Goal: Task Accomplishment & Management: Manage account settings

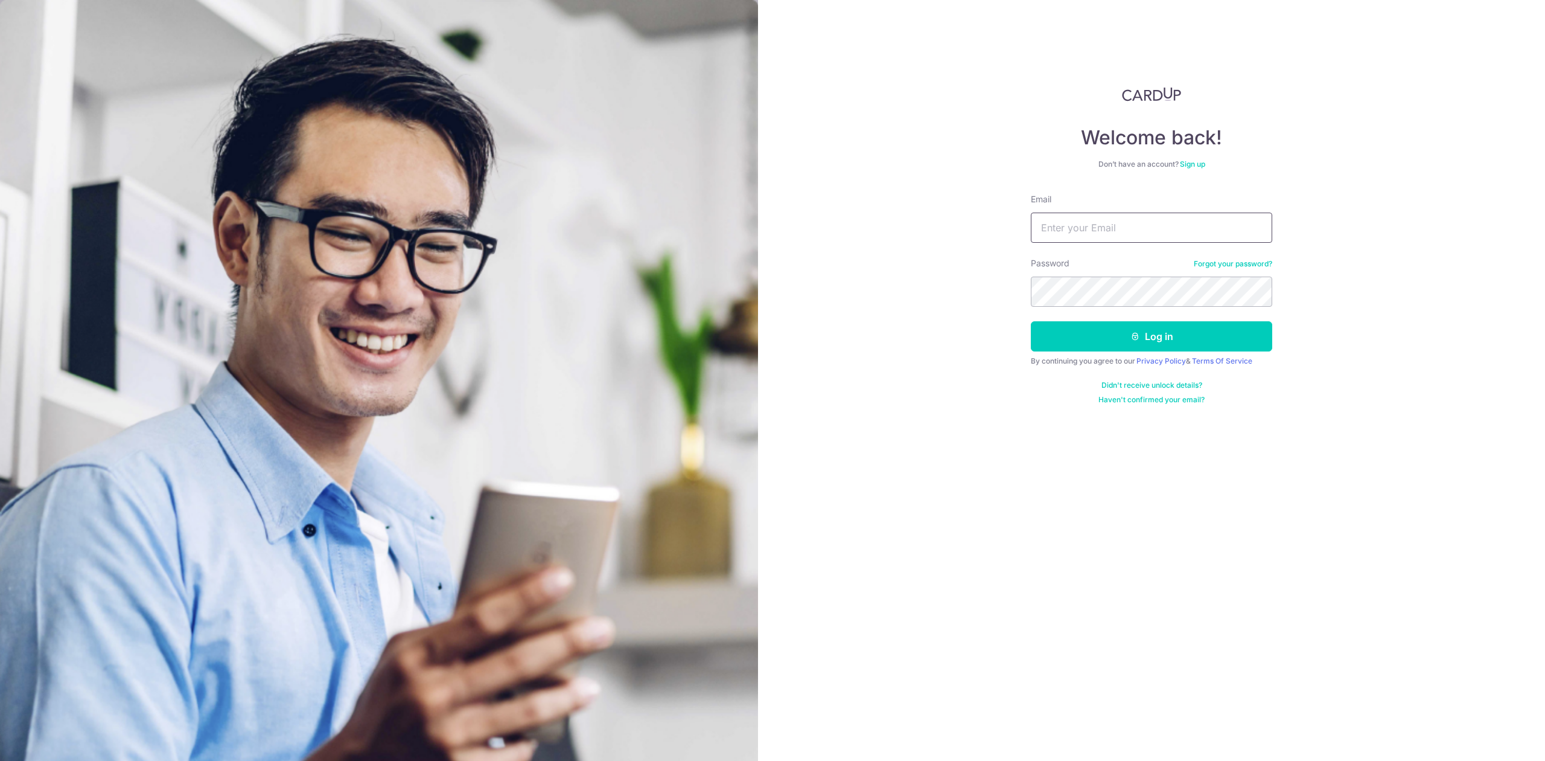
click at [1172, 230] on input "Email" at bounding box center [1151, 227] width 241 height 30
type input "tayziyang@yahoo.com"
click at [1152, 348] on button "Log in" at bounding box center [1151, 336] width 241 height 30
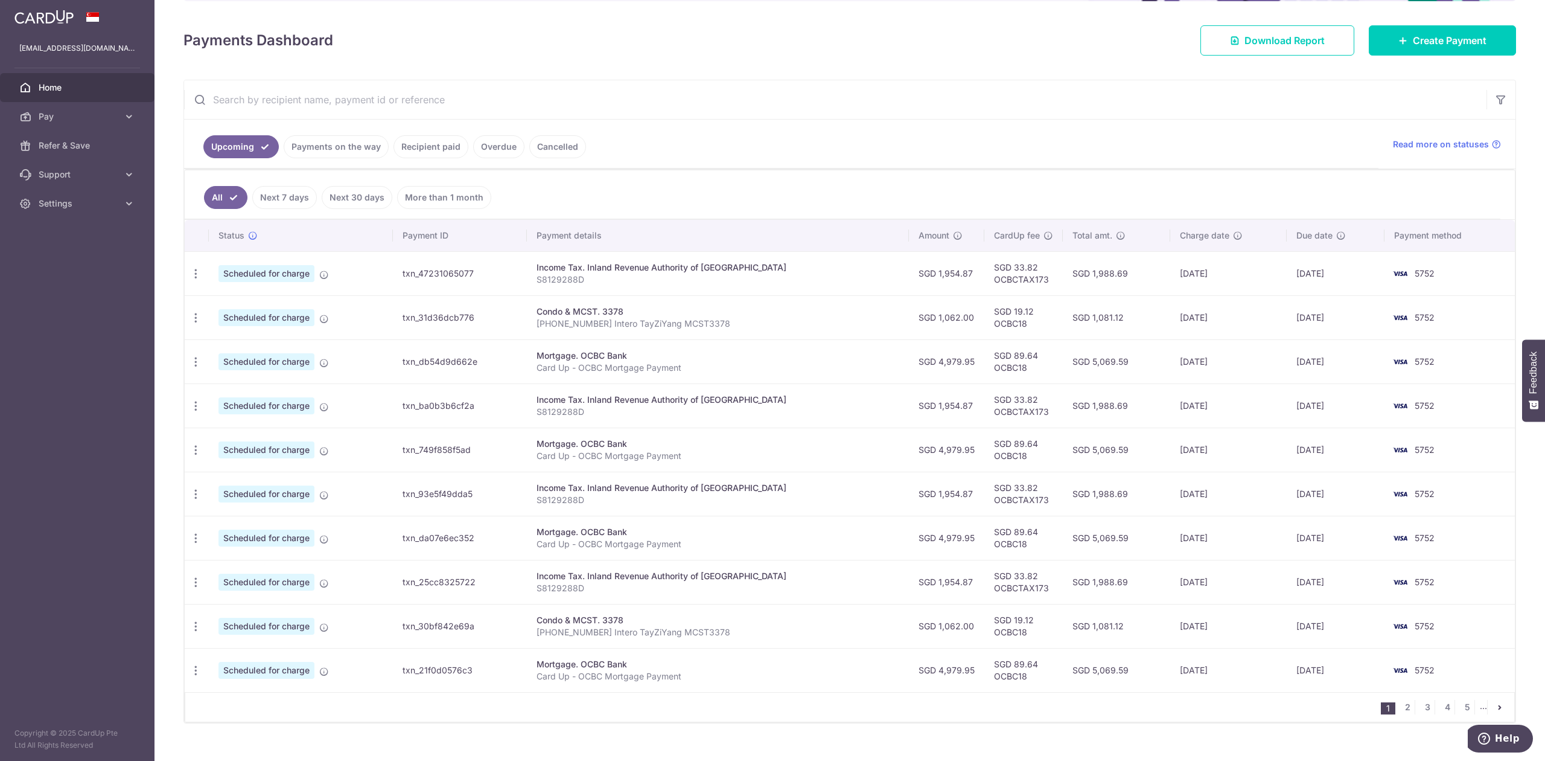
scroll to position [179, 0]
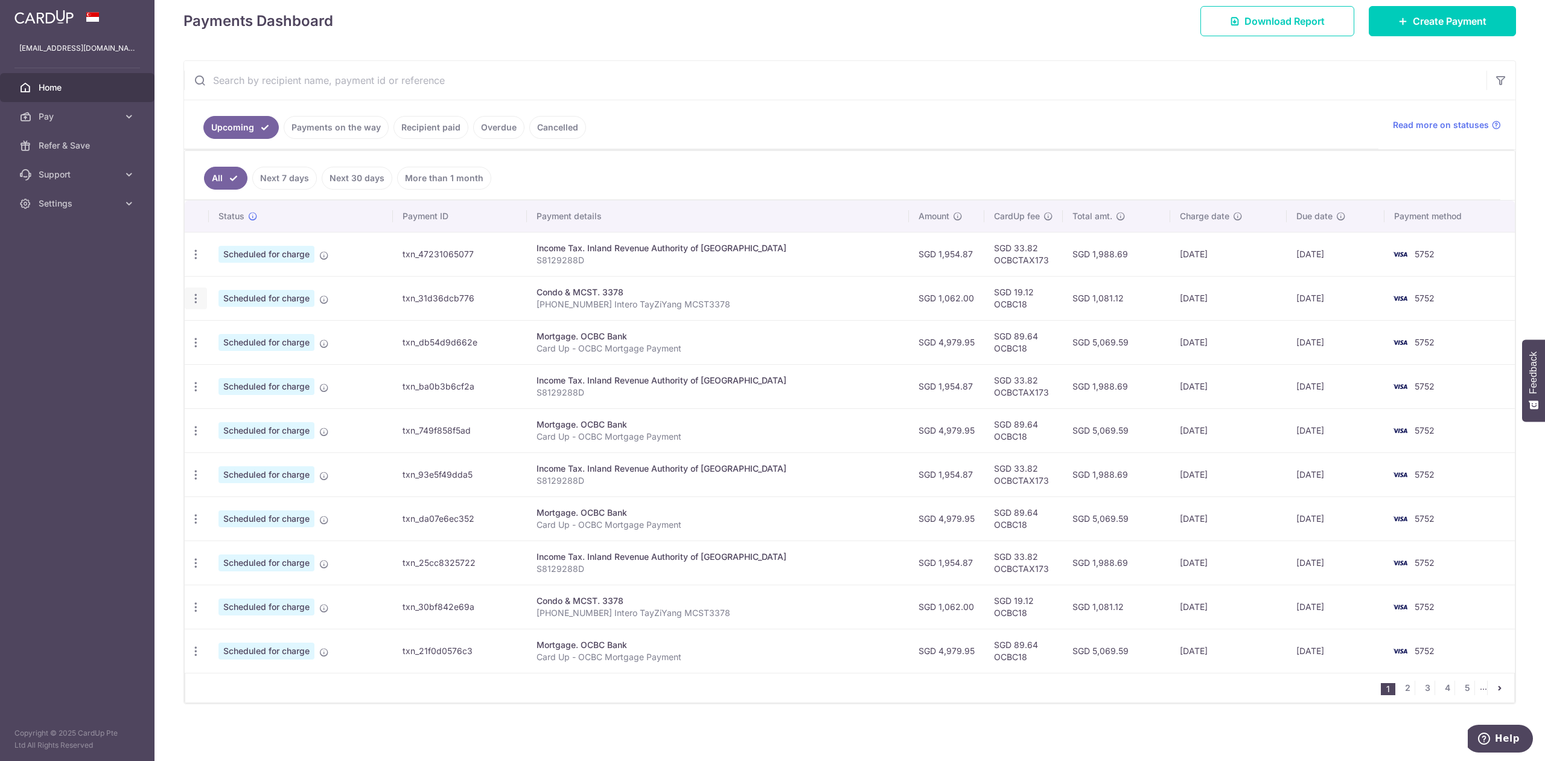
click at [200, 297] on icon "button" at bounding box center [196, 298] width 13 height 13
click at [233, 329] on span "Update payment" at bounding box center [260, 331] width 82 height 14
radio input "true"
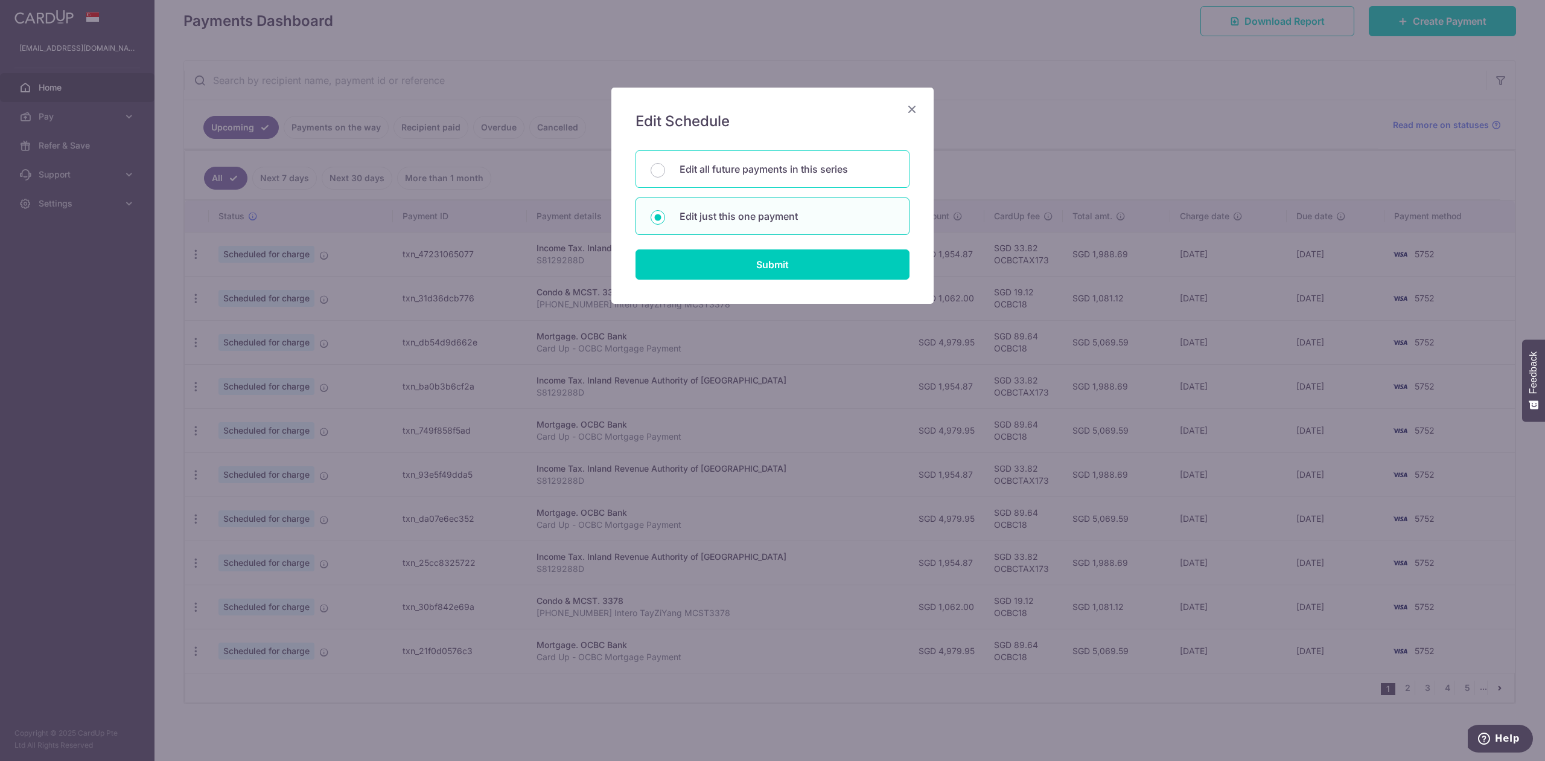
click at [704, 170] on p "Edit all future payments in this series" at bounding box center [787, 169] width 215 height 14
click at [665, 170] on input "Edit all future payments in this series" at bounding box center [658, 170] width 14 height 14
radio input "true"
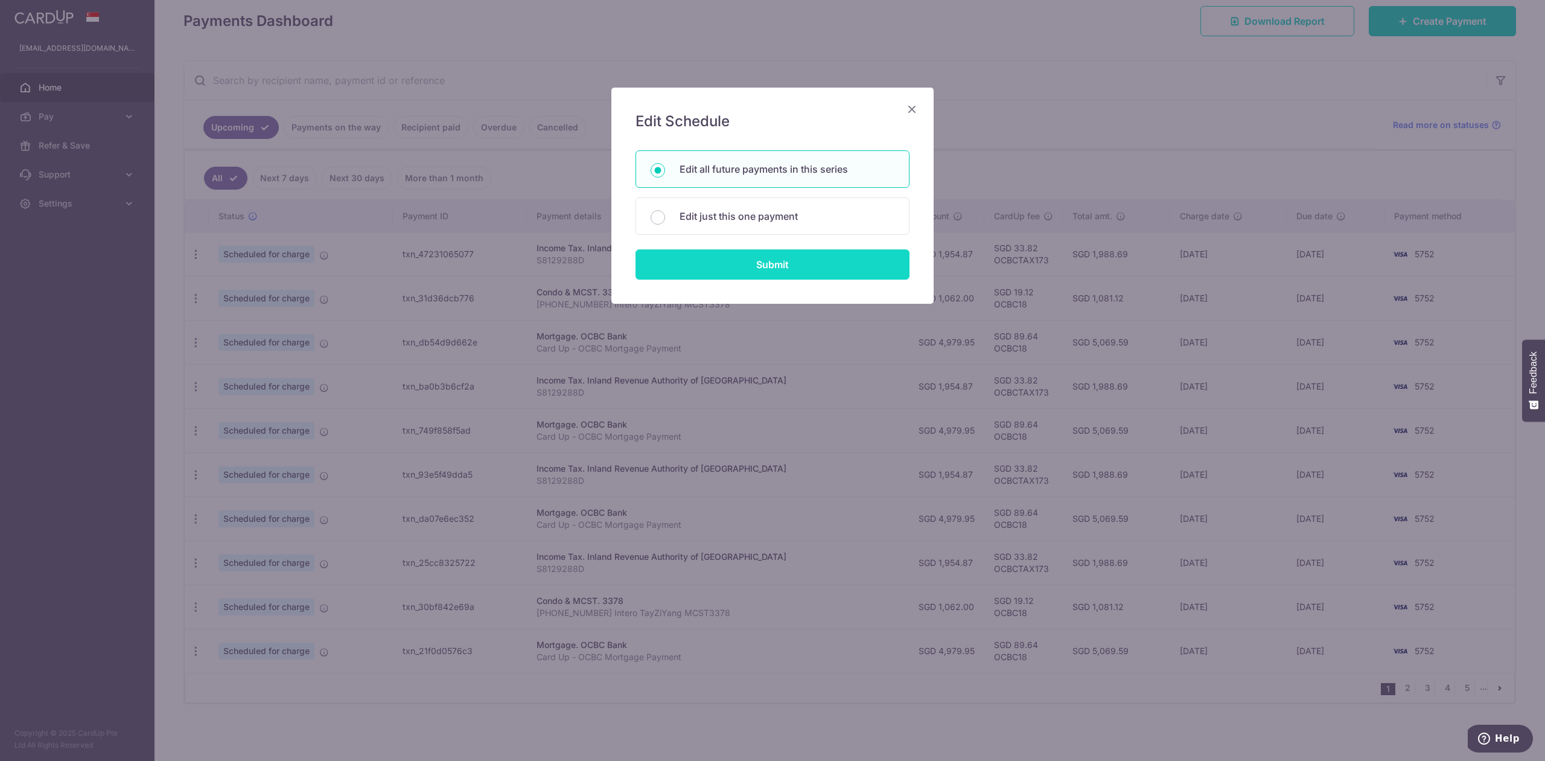
click at [754, 269] on input "Submit" at bounding box center [773, 264] width 274 height 30
radio input "true"
type input "1,062.00"
type input "008-13-01 Intero TayZiYang MCST3378"
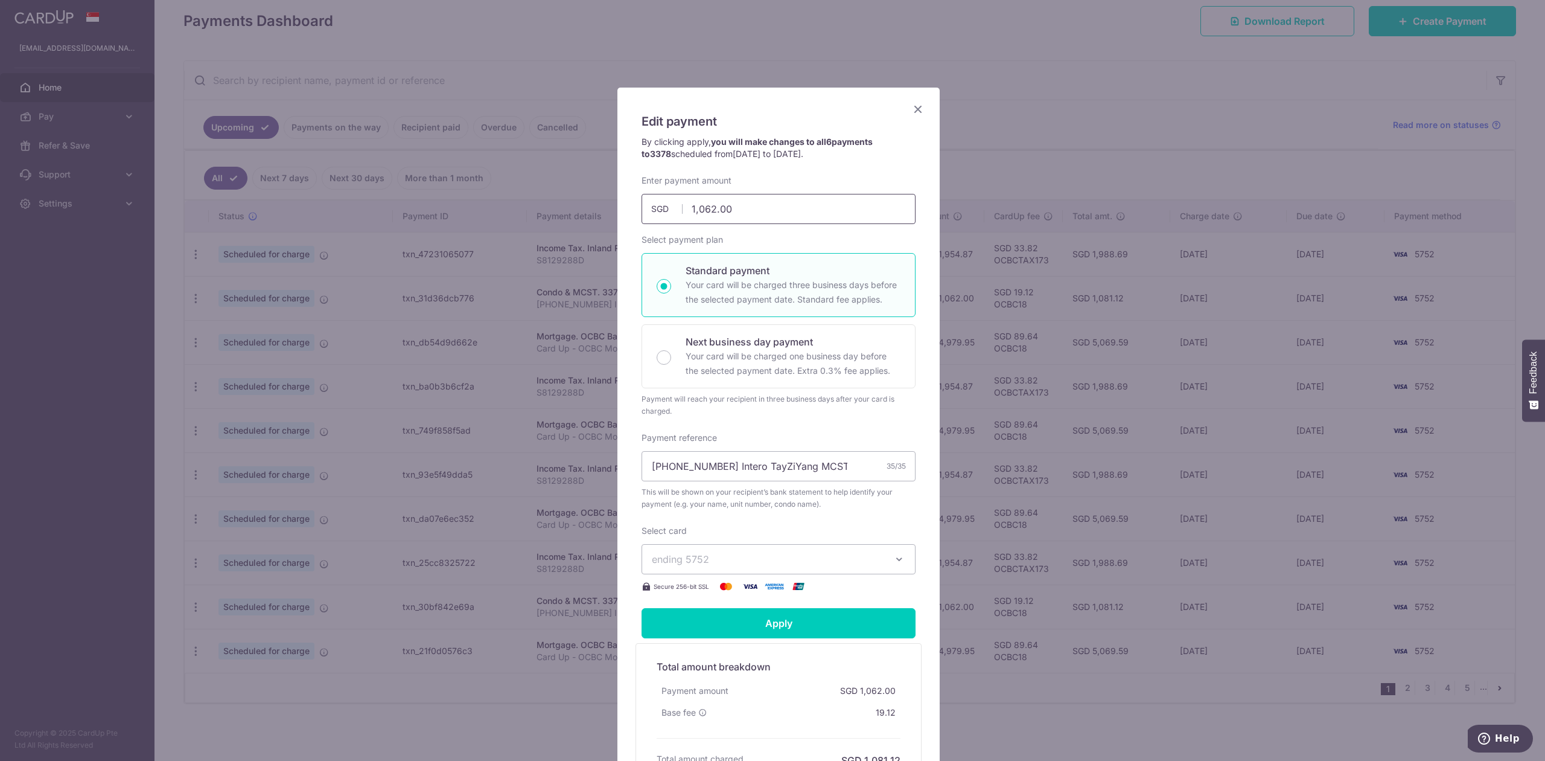
click at [708, 206] on input "1,062.00" at bounding box center [779, 209] width 274 height 30
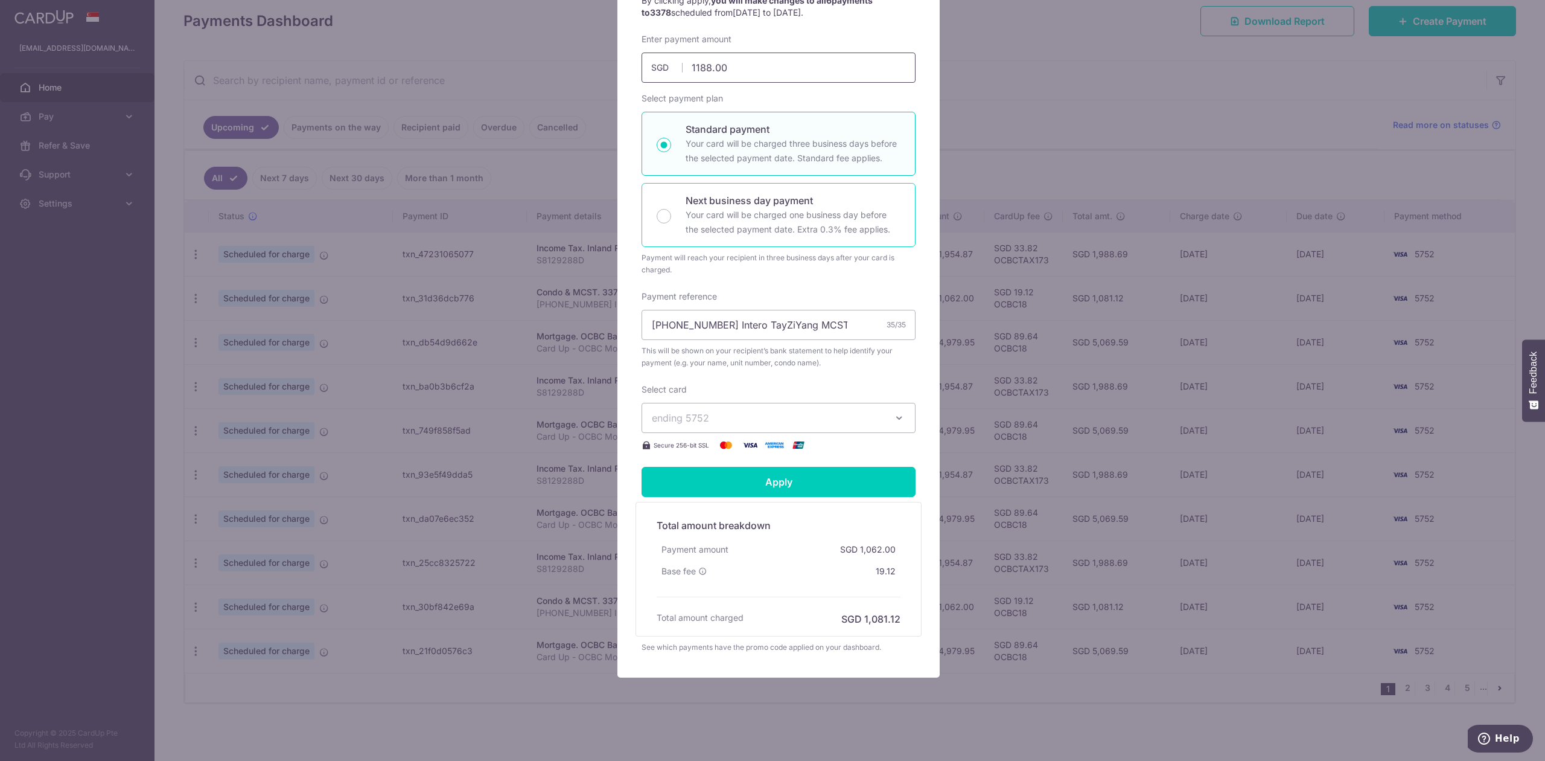
scroll to position [148, 0]
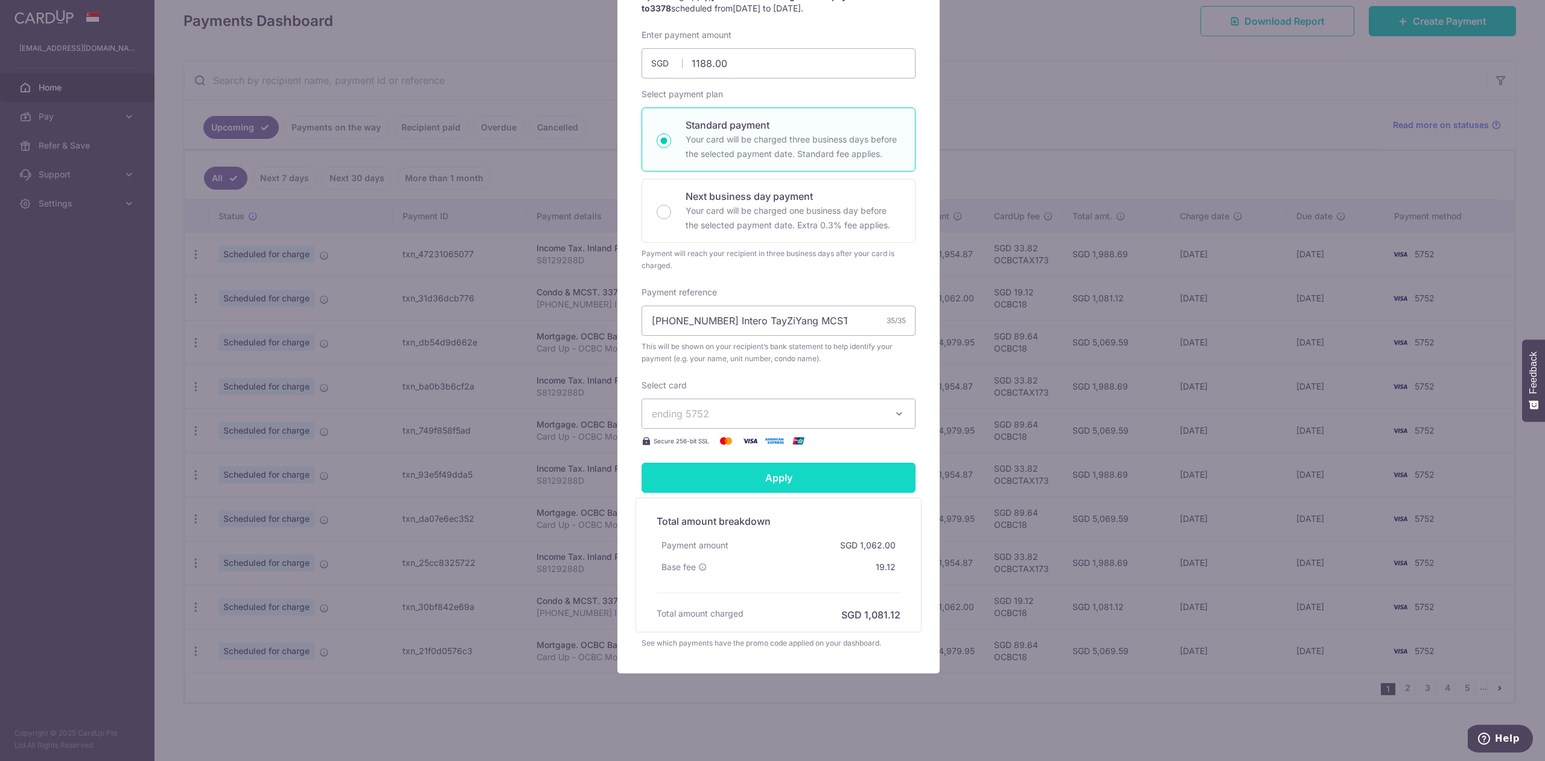
type input "1,188.00"
click at [796, 480] on input "Apply" at bounding box center [779, 477] width 274 height 30
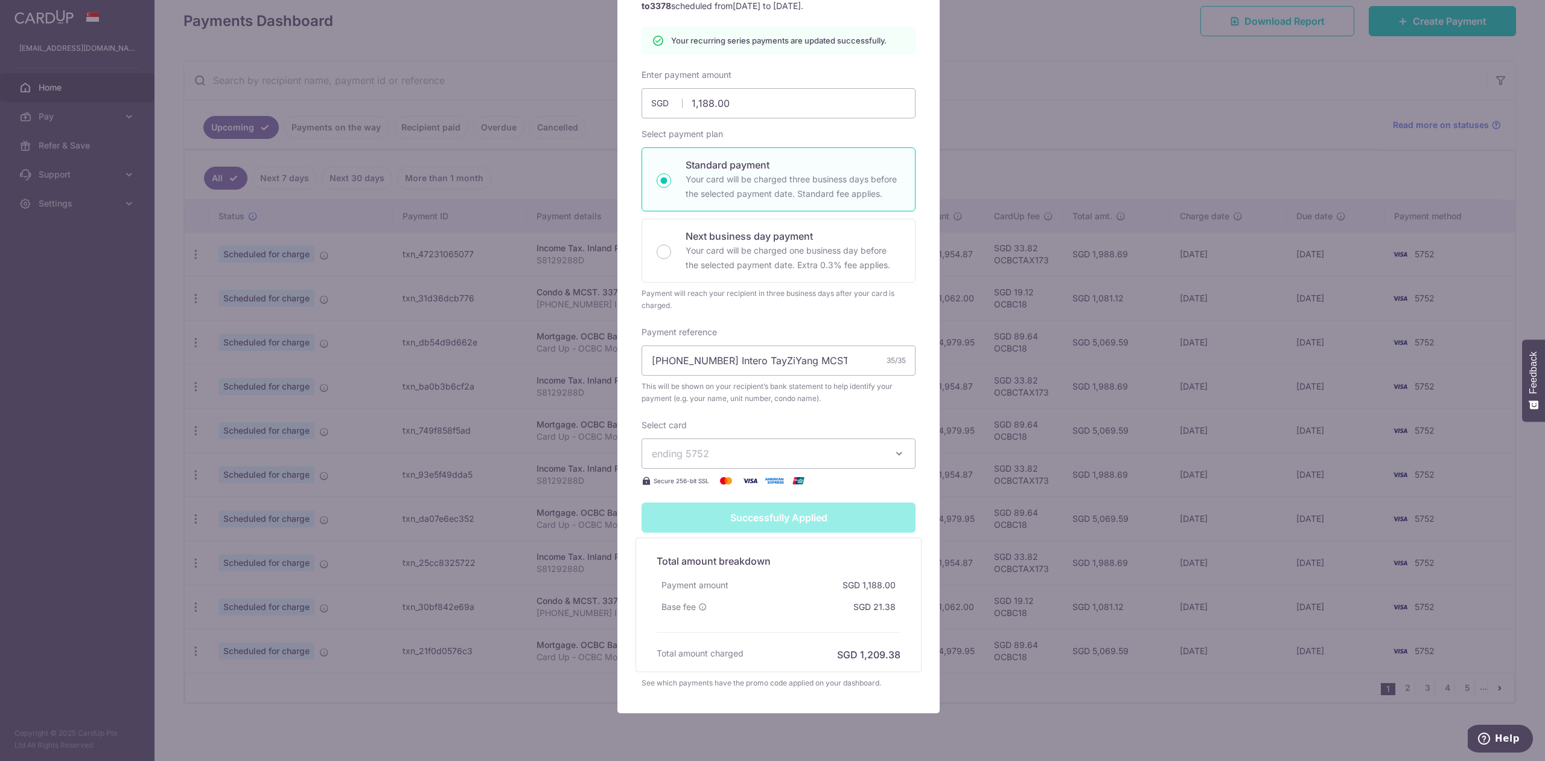
type input "Successfully Applied"
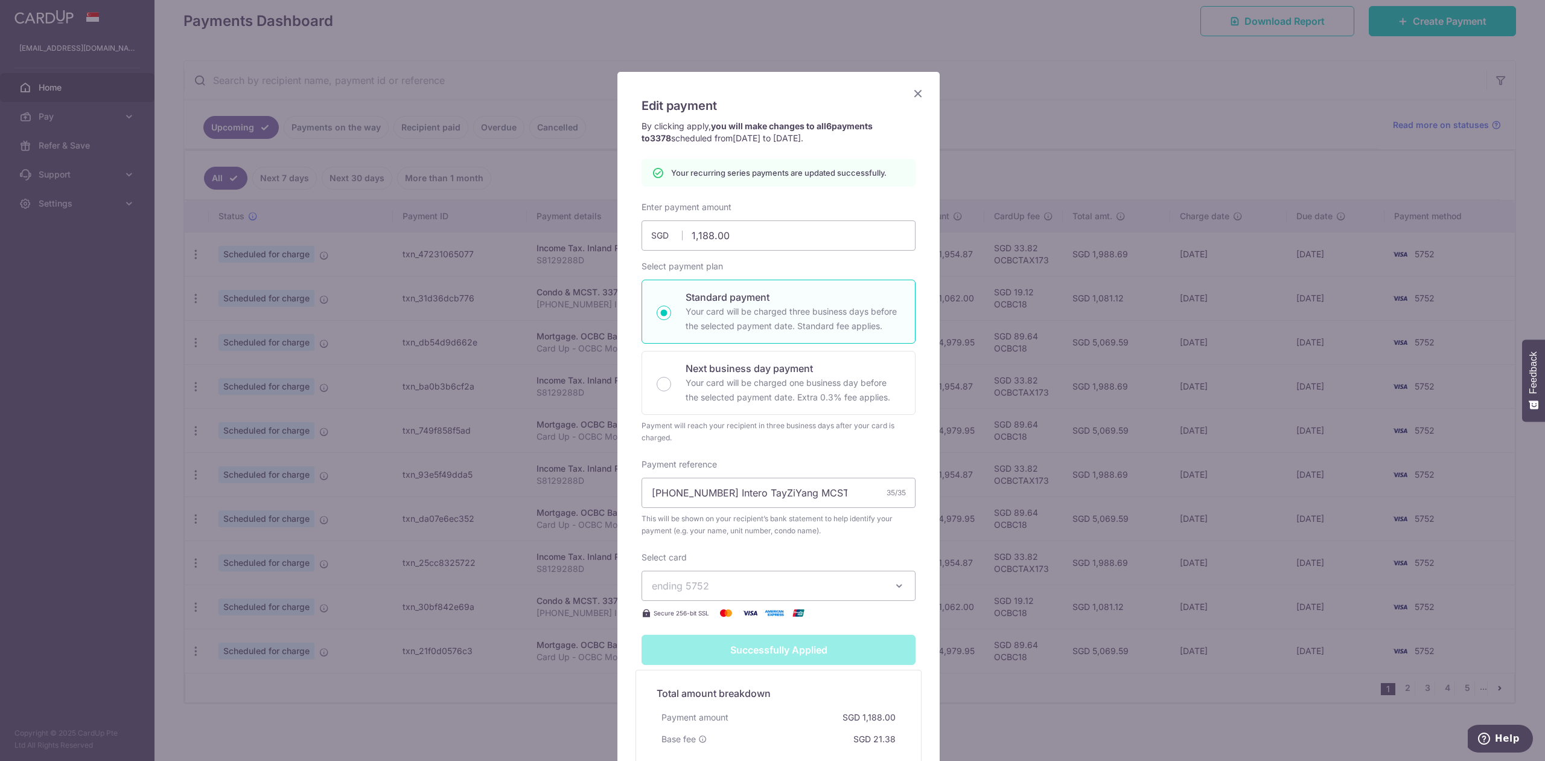
scroll to position [0, 0]
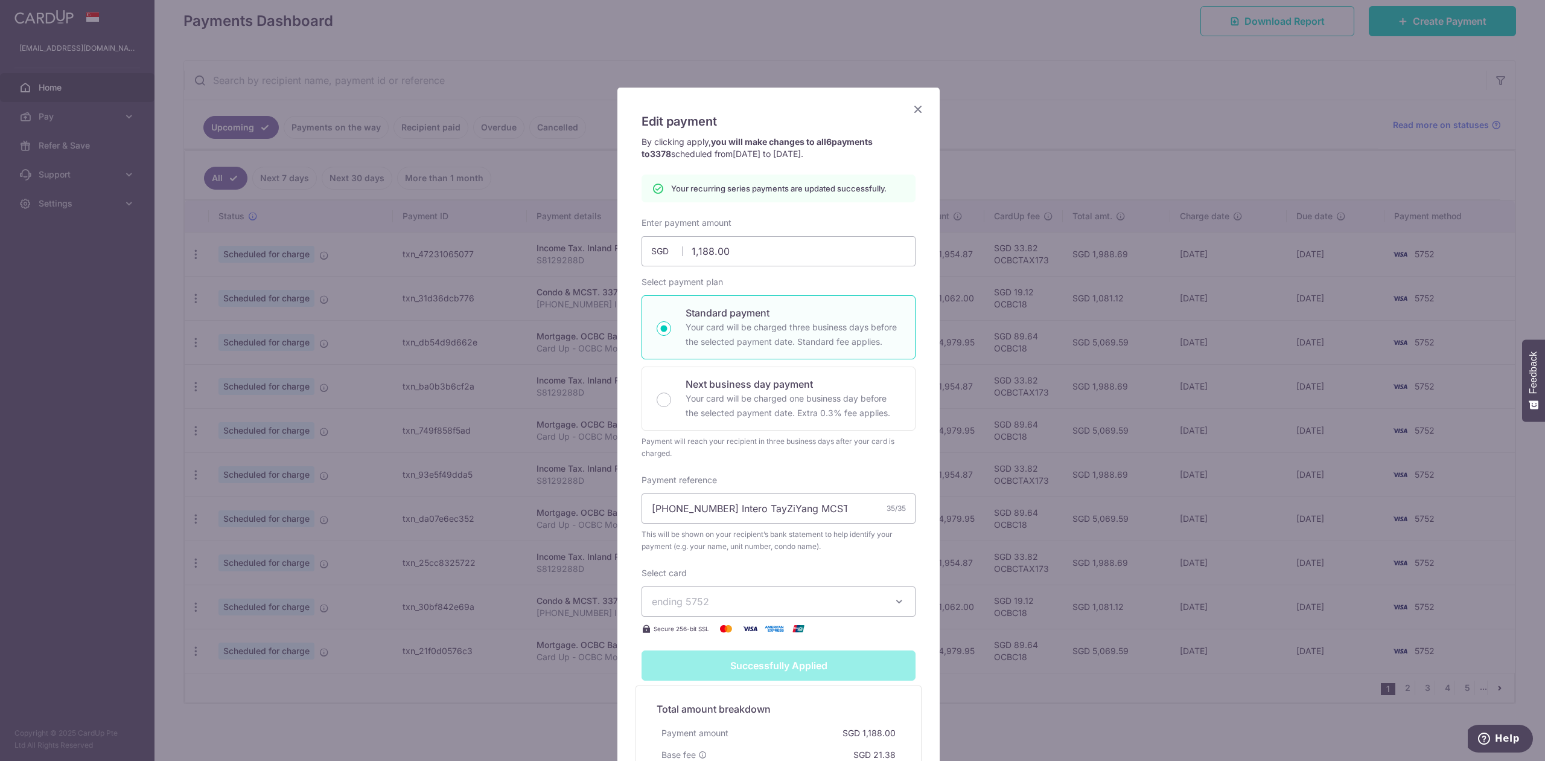
click at [913, 106] on icon "Close" at bounding box center [918, 108] width 14 height 15
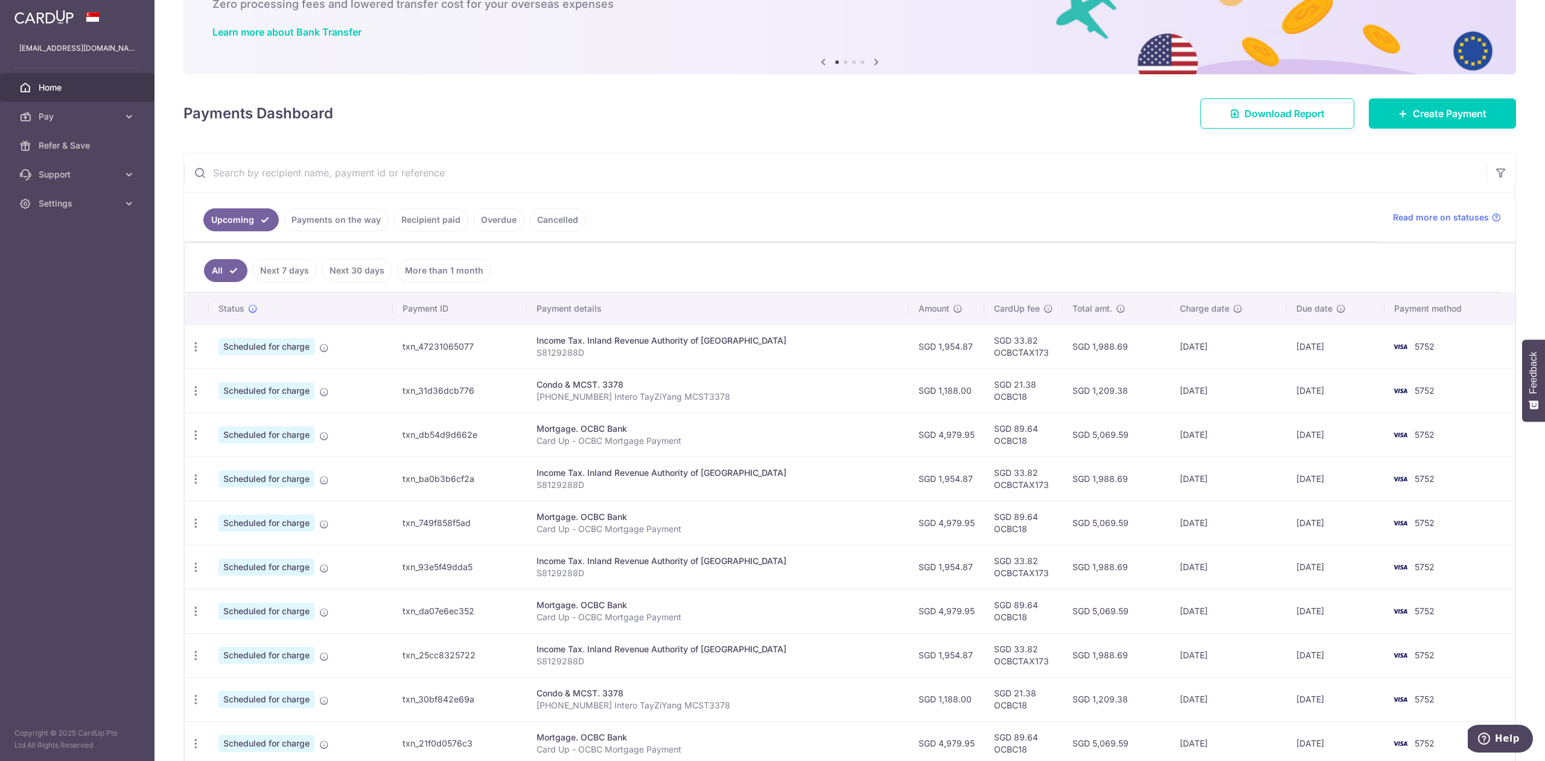
scroll to position [161, 0]
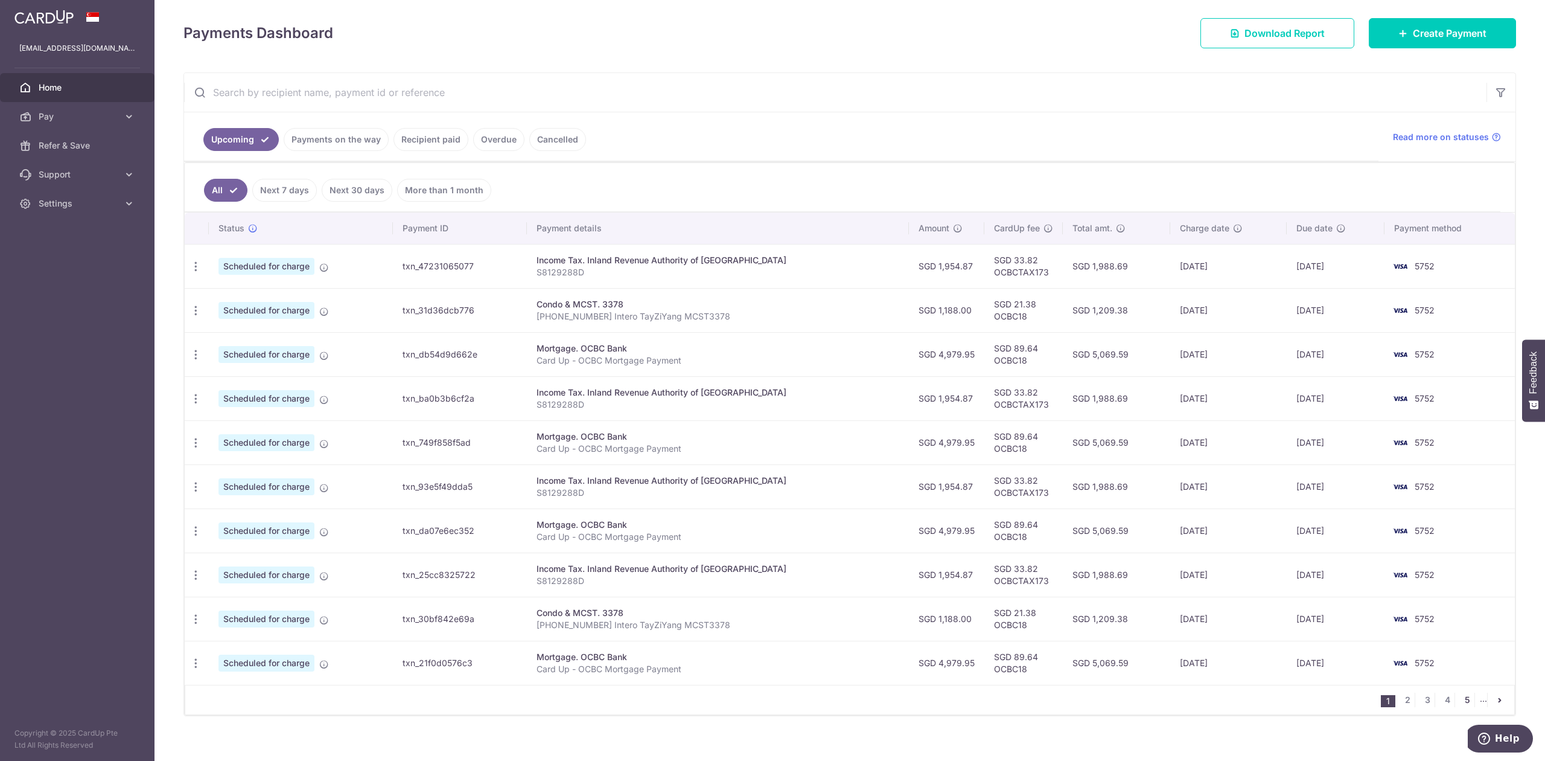
click at [1461, 703] on link "5" at bounding box center [1467, 699] width 14 height 14
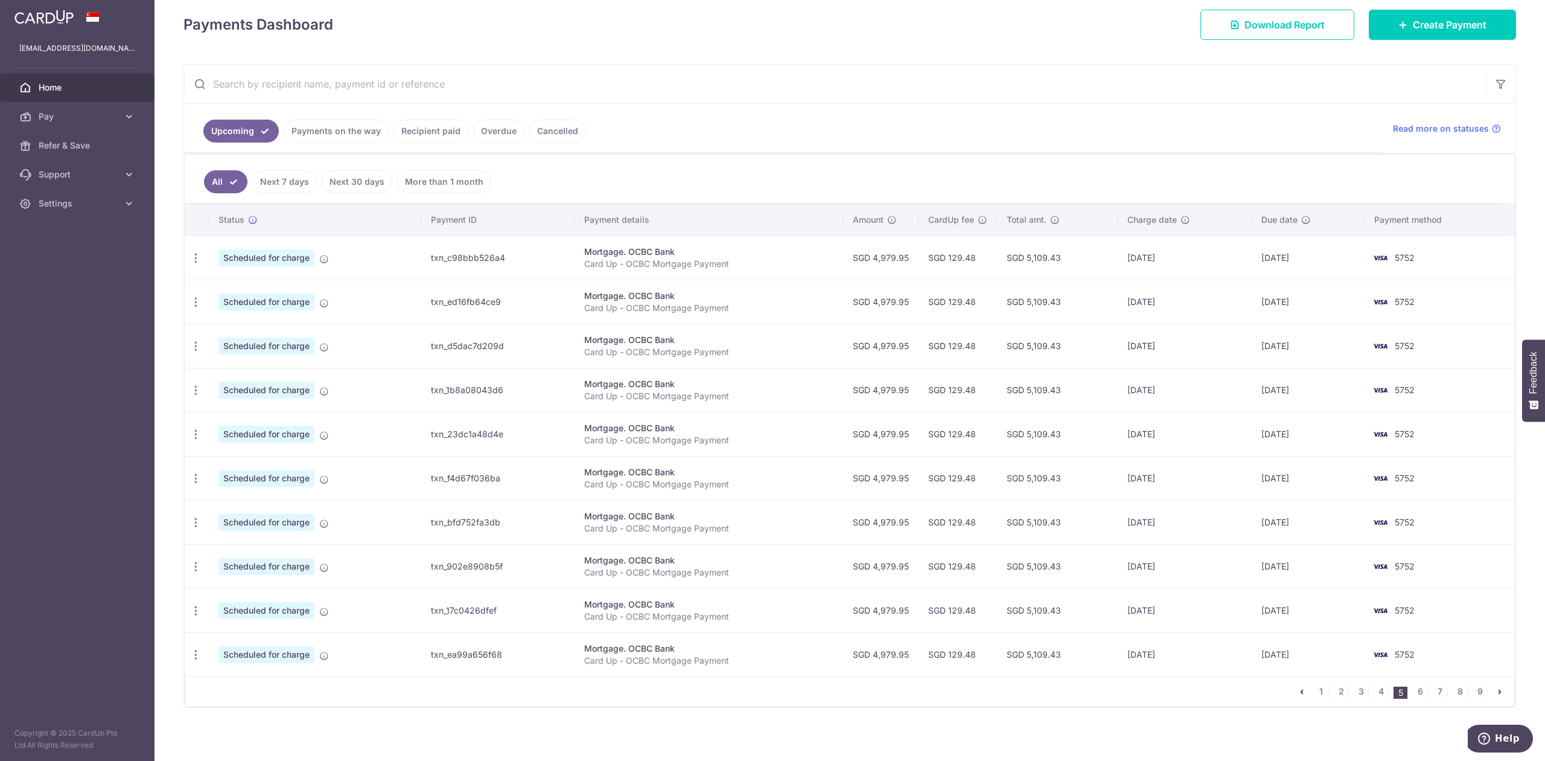
scroll to position [179, 0]
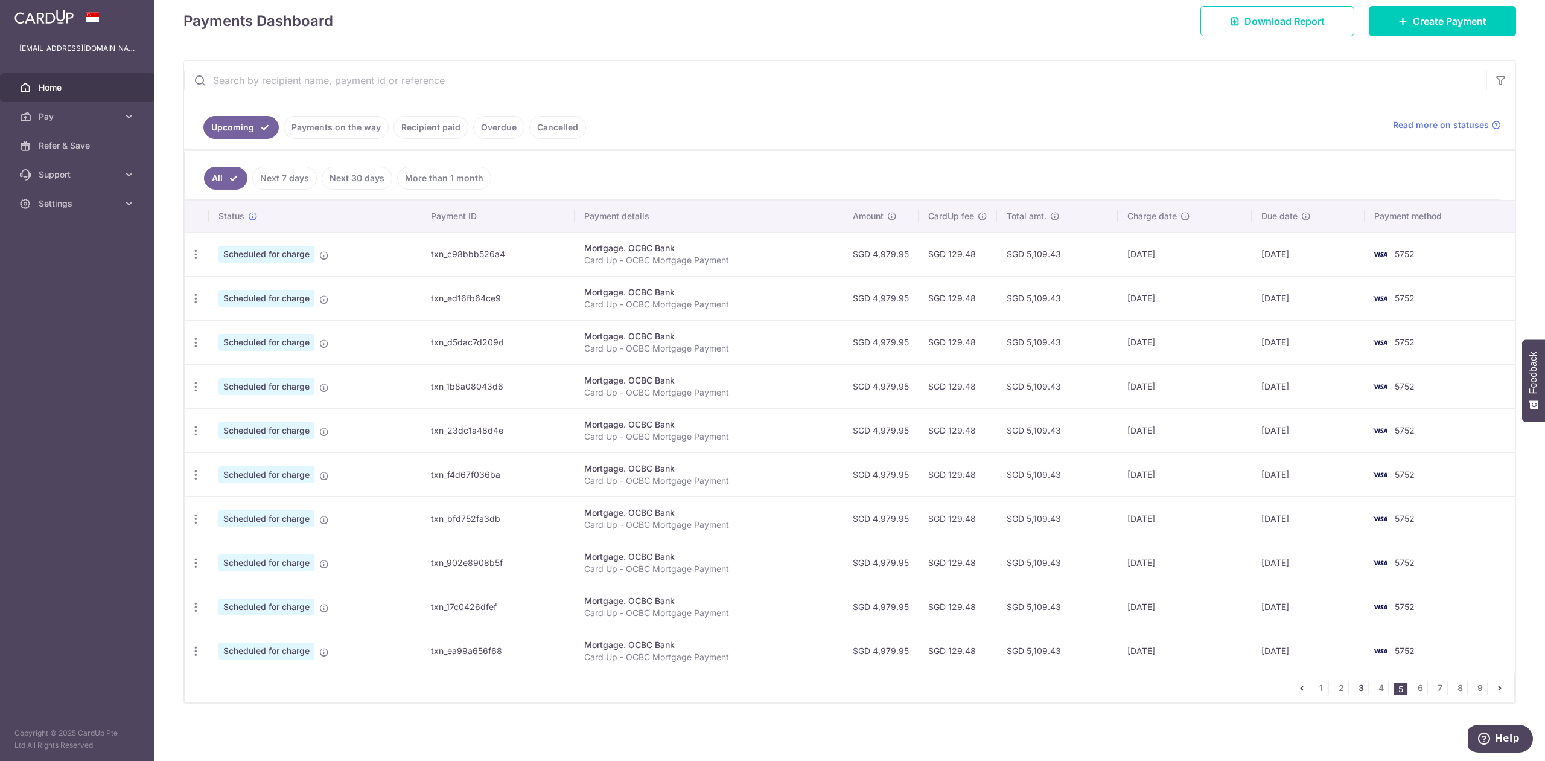
click at [1354, 687] on link "3" at bounding box center [1361, 687] width 14 height 14
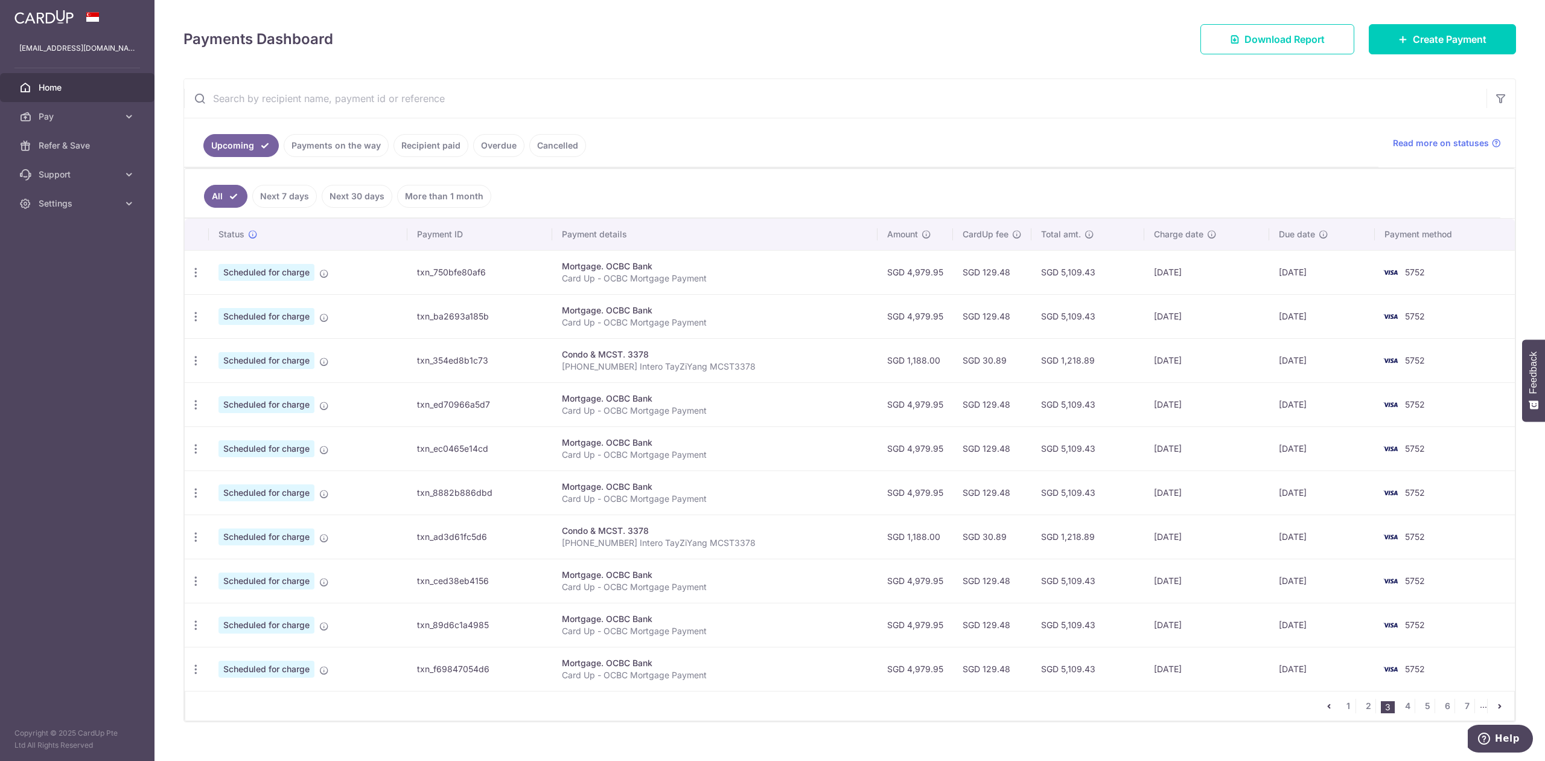
scroll to position [161, 0]
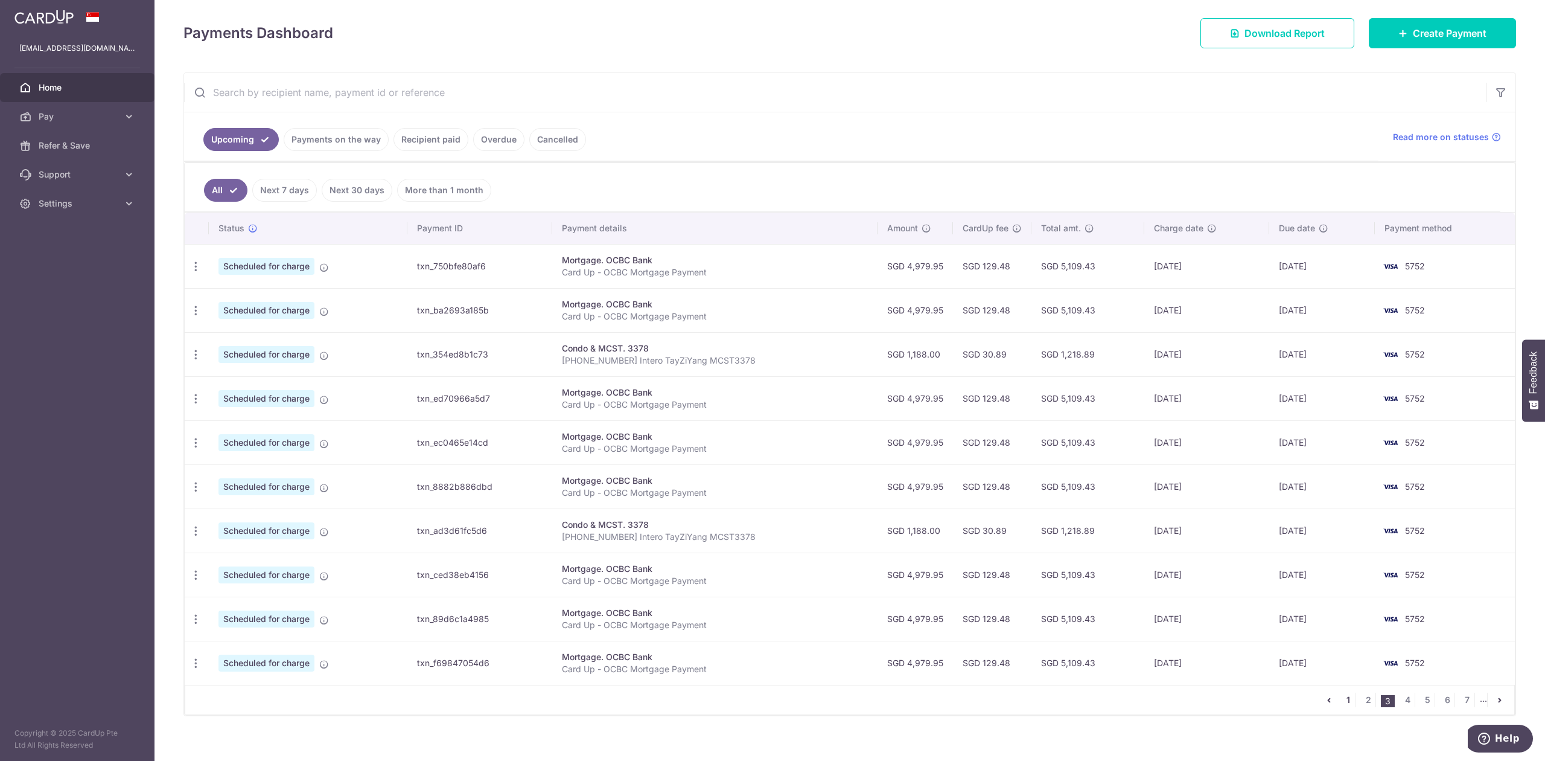
click at [1341, 703] on link "1" at bounding box center [1348, 699] width 14 height 14
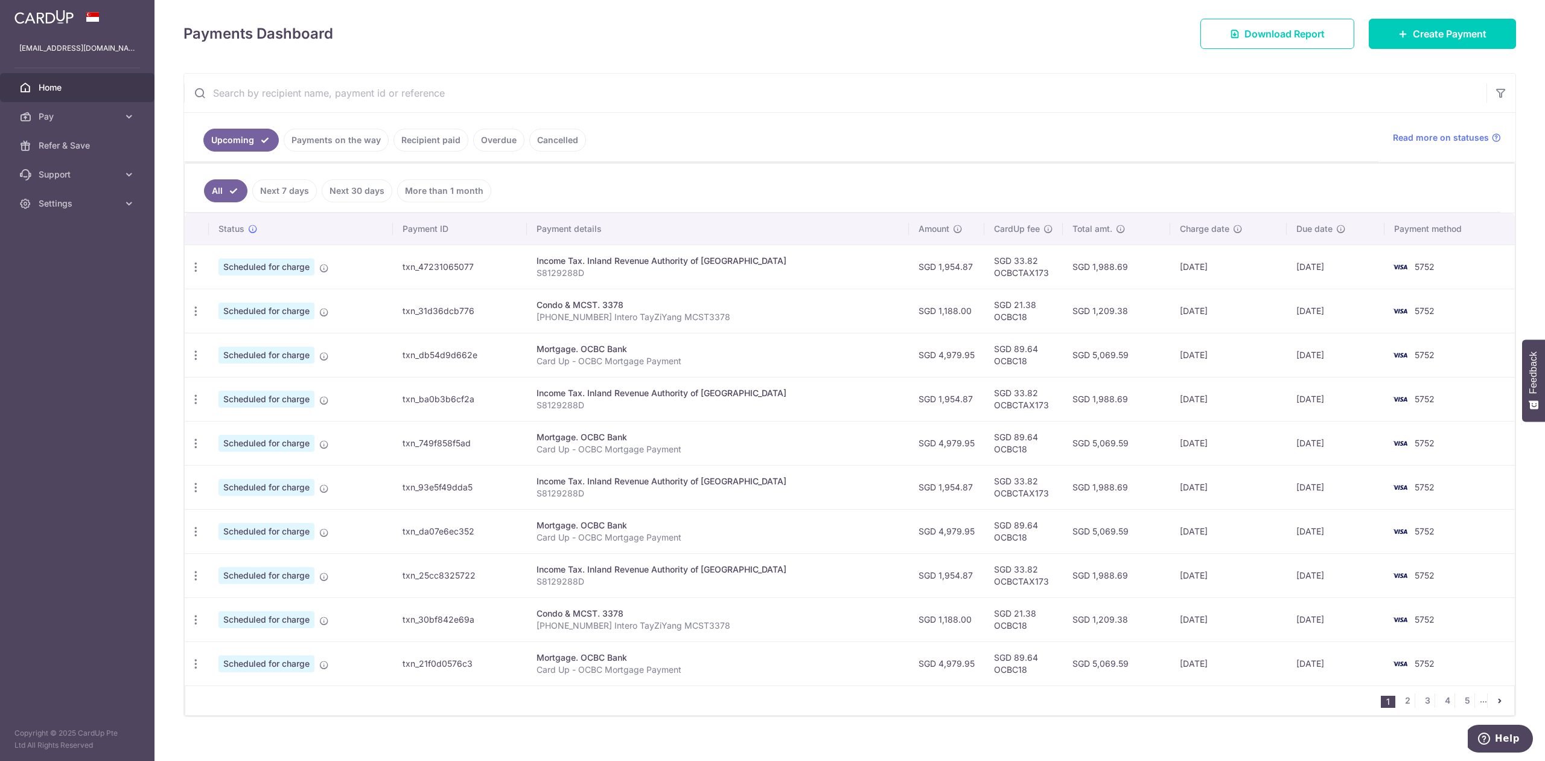
scroll to position [179, 0]
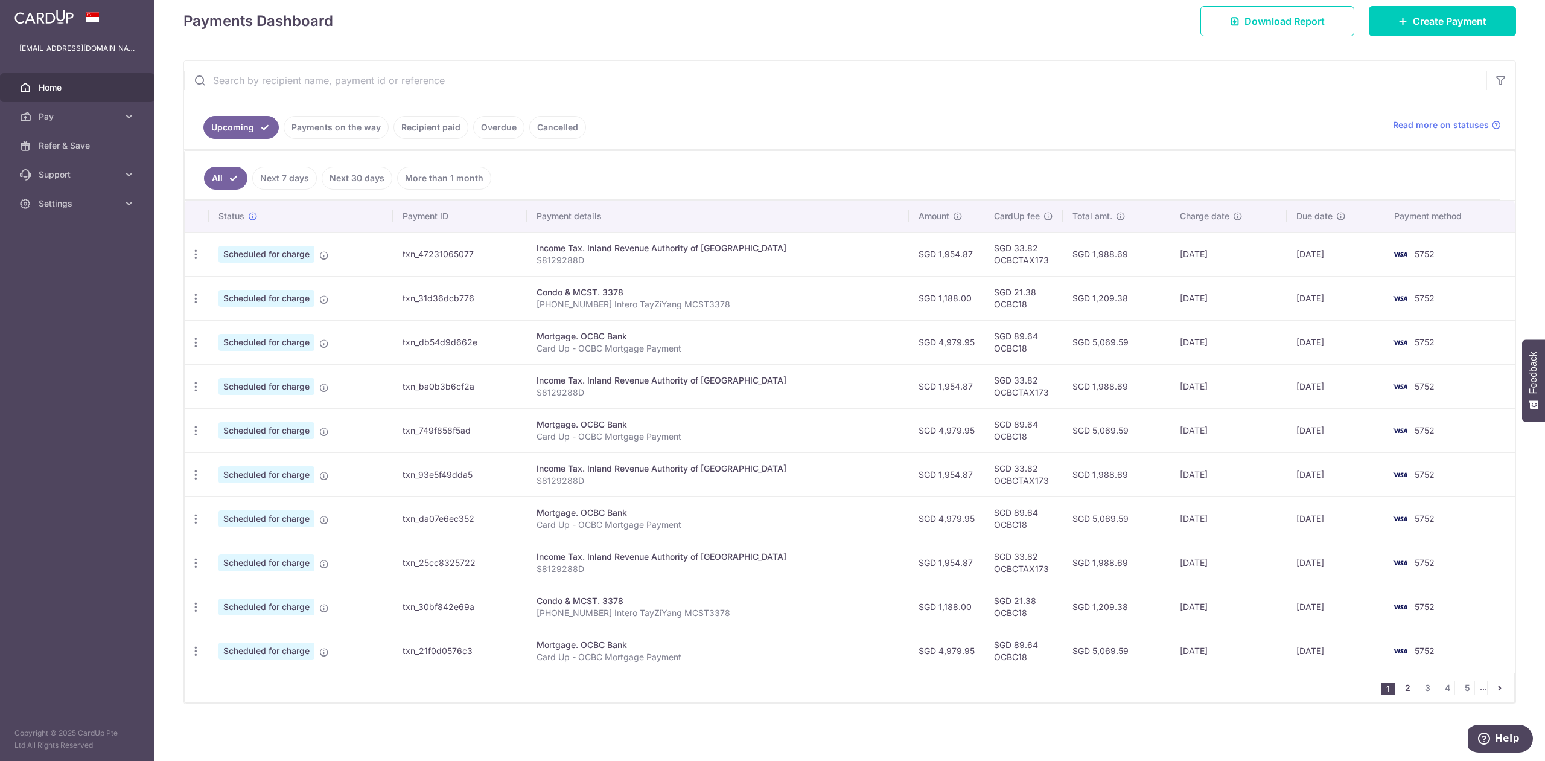
click at [1400, 686] on link "2" at bounding box center [1407, 687] width 14 height 14
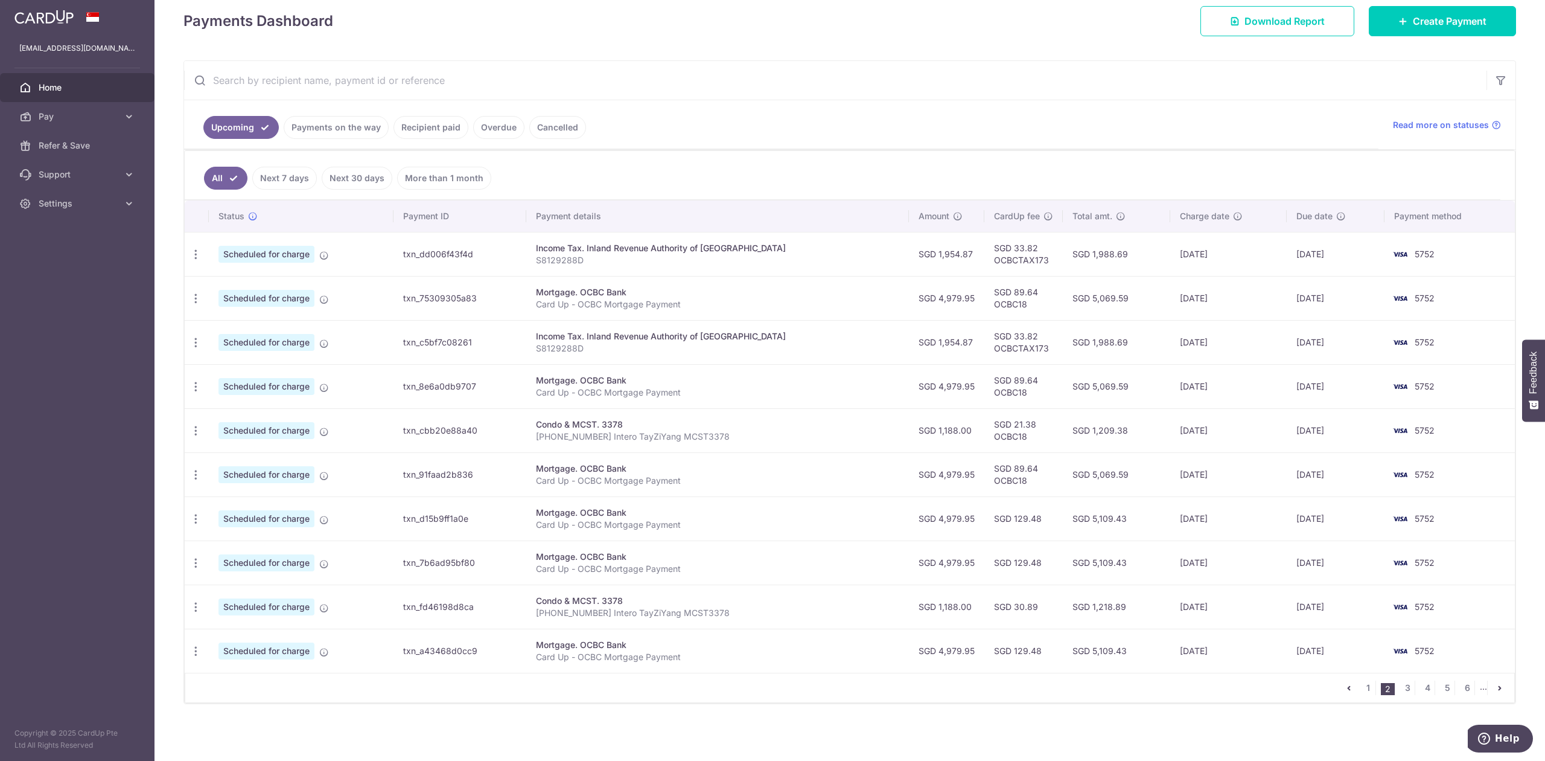
click at [49, 22] on img at bounding box center [43, 17] width 59 height 14
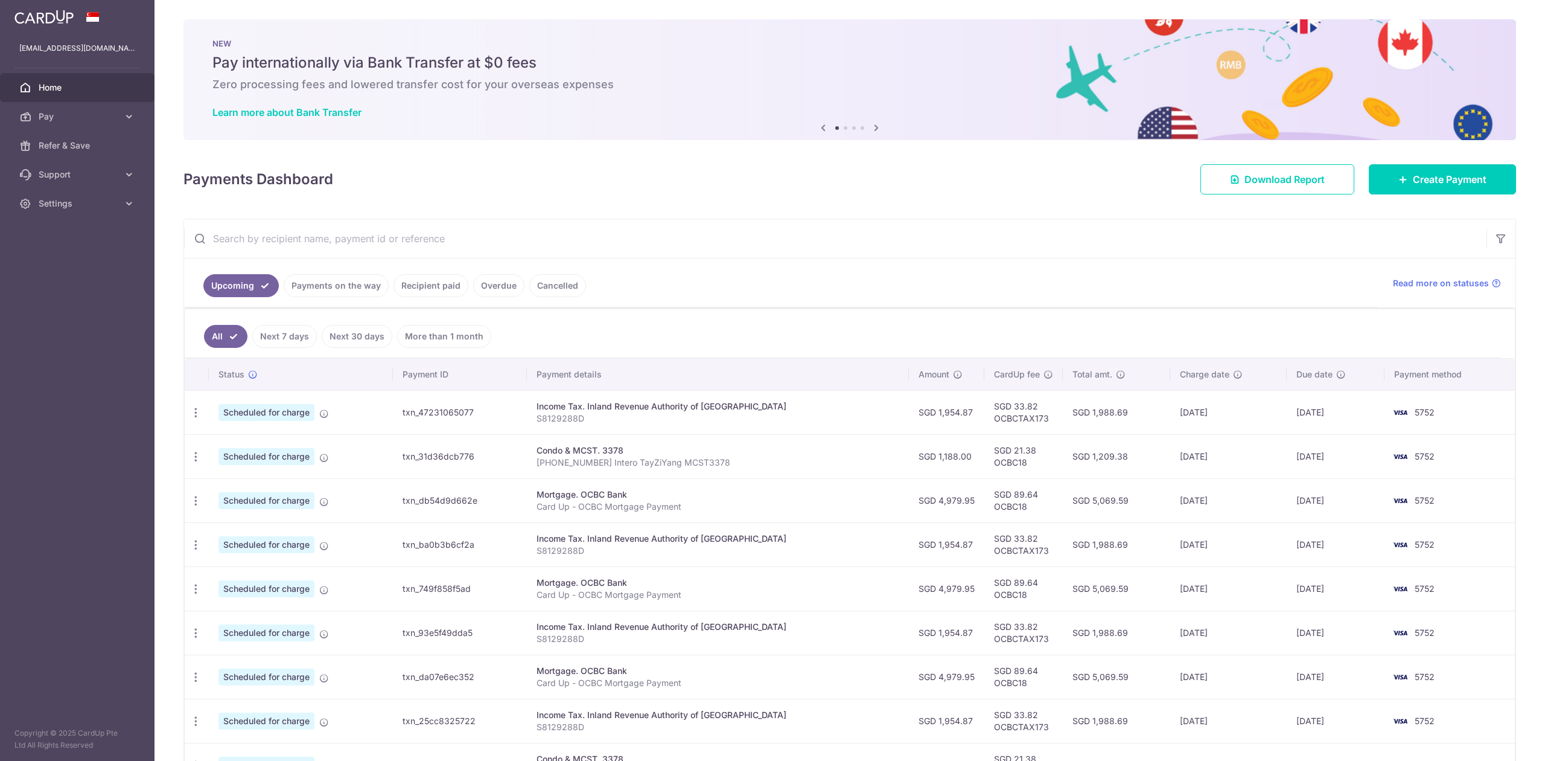
scroll to position [0, 0]
click at [872, 127] on icon at bounding box center [876, 127] width 14 height 15
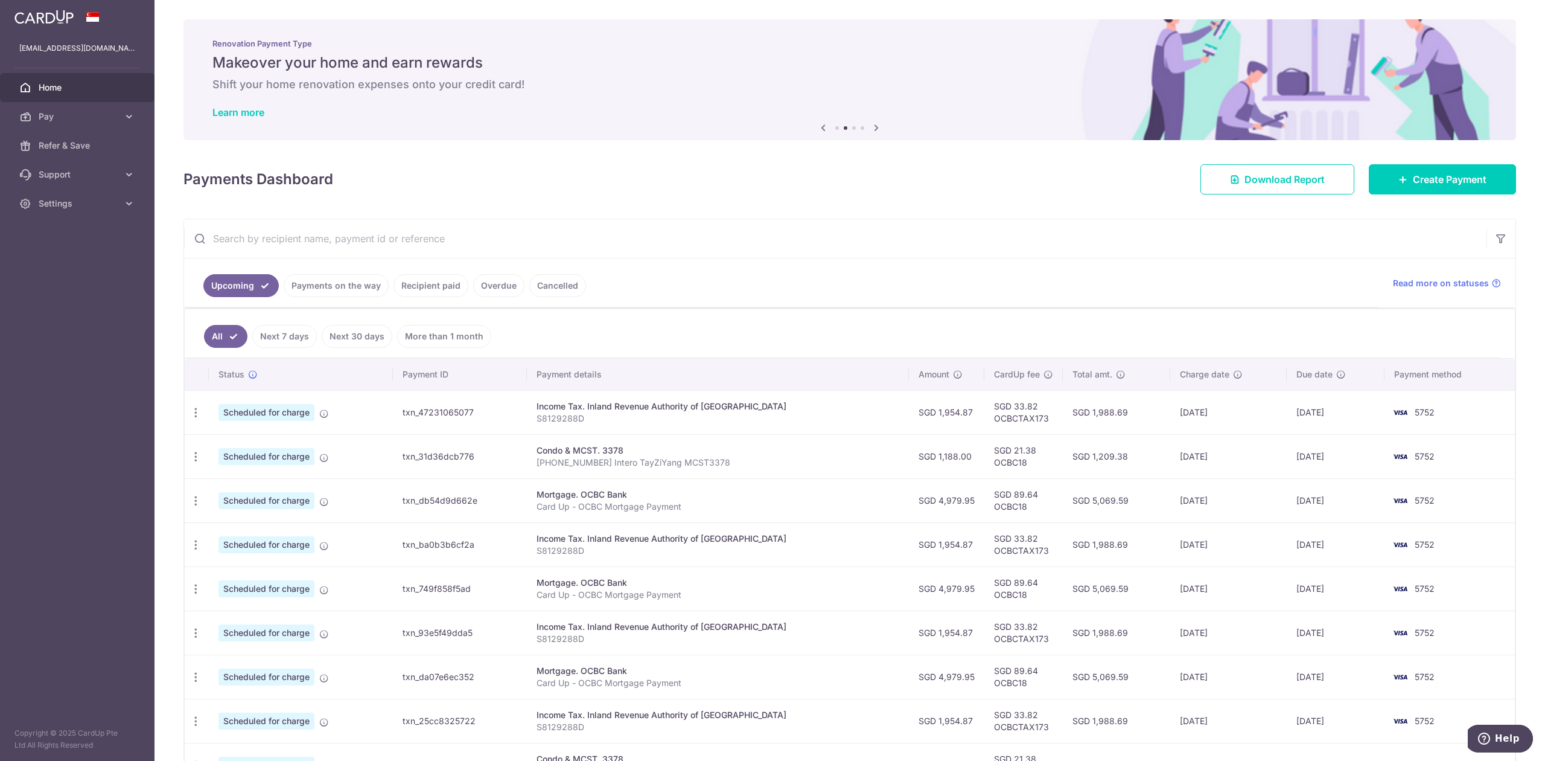
click at [872, 127] on icon at bounding box center [876, 127] width 14 height 15
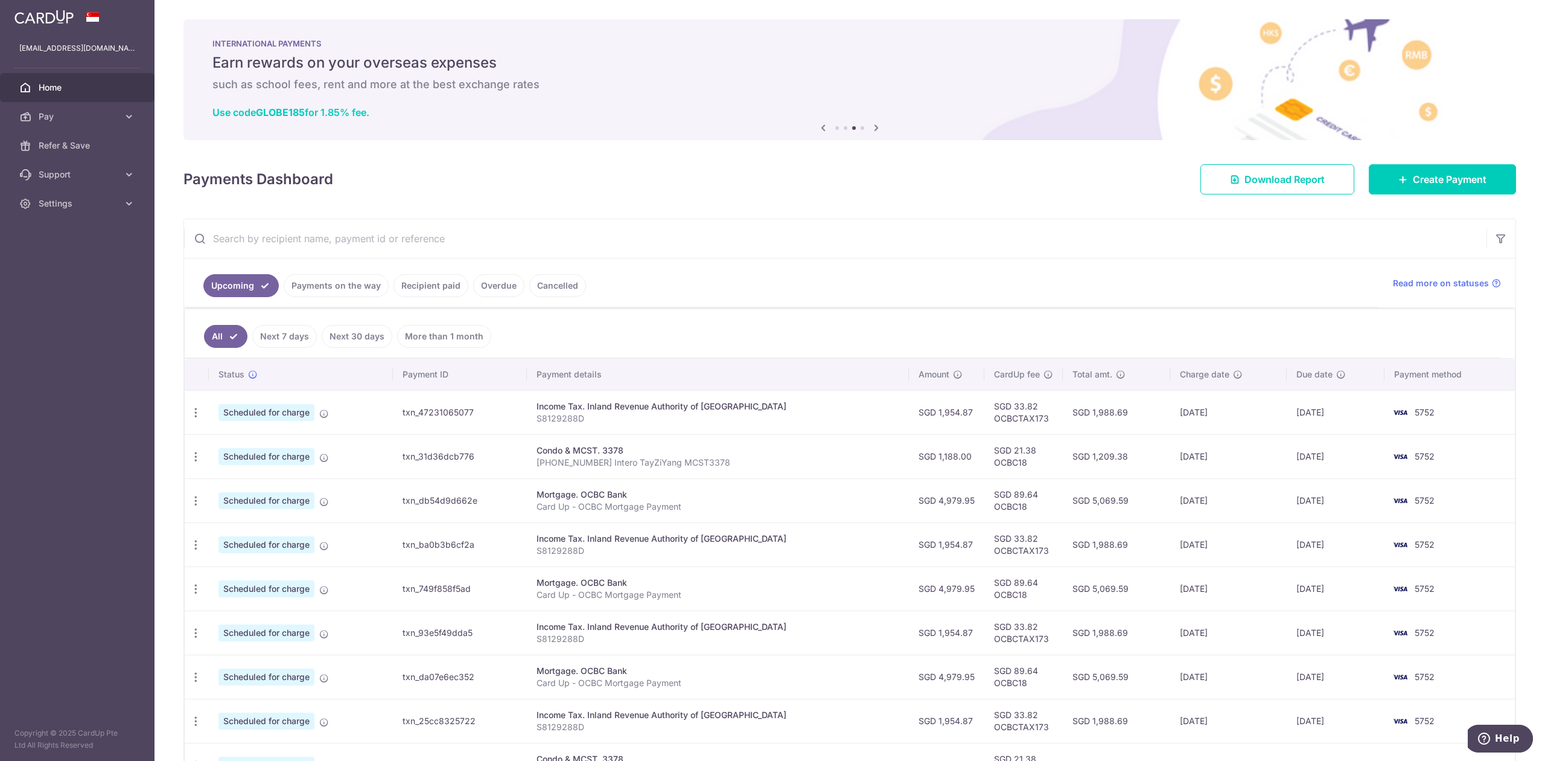
click at [872, 127] on icon at bounding box center [876, 127] width 14 height 15
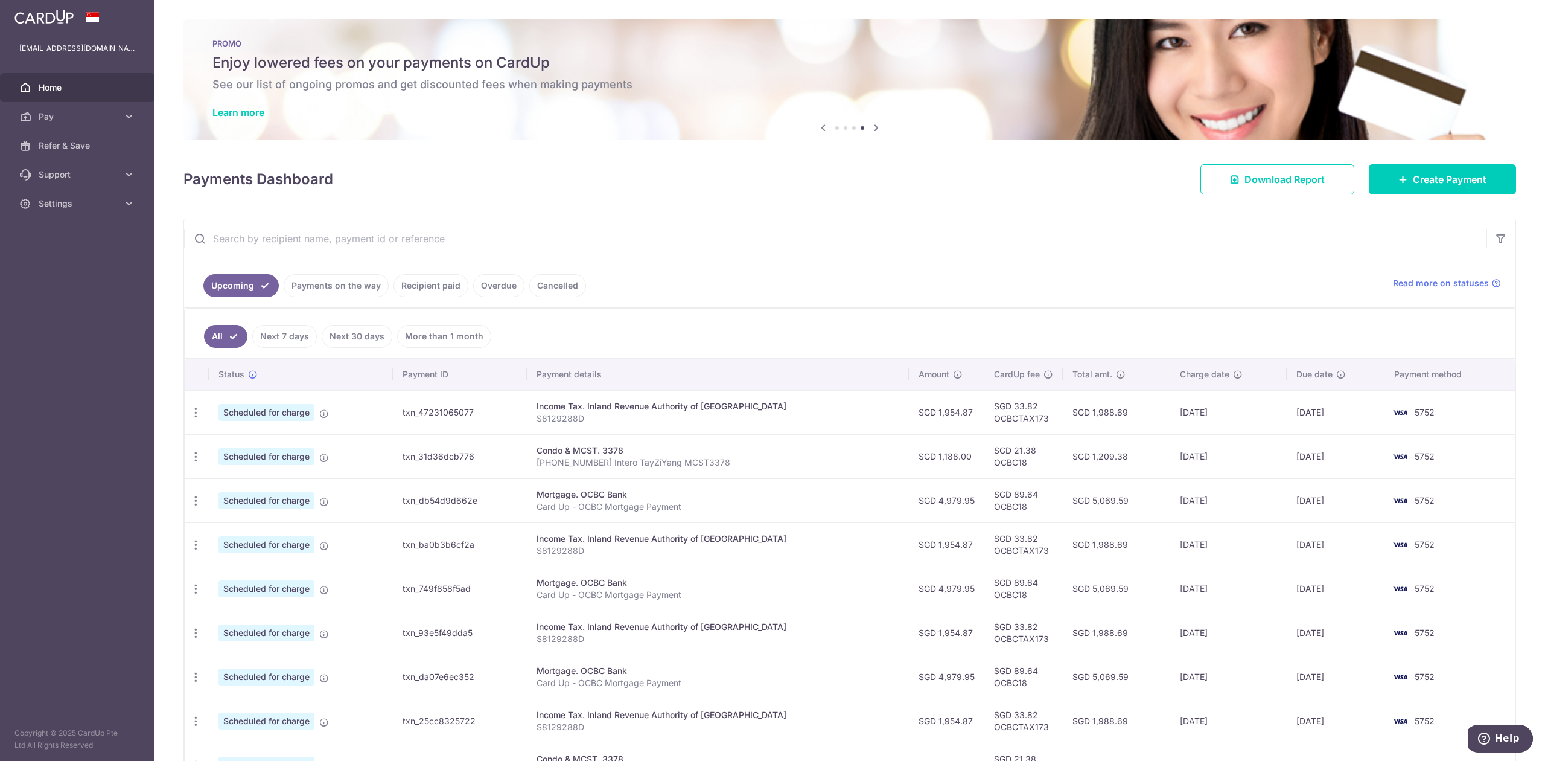
click at [310, 49] on div "PROMO Enjoy lowered fees on your payments on CardUp See our list of ongoing pro…" at bounding box center [849, 79] width 1333 height 121
click at [237, 117] on link "Learn more" at bounding box center [238, 112] width 52 height 12
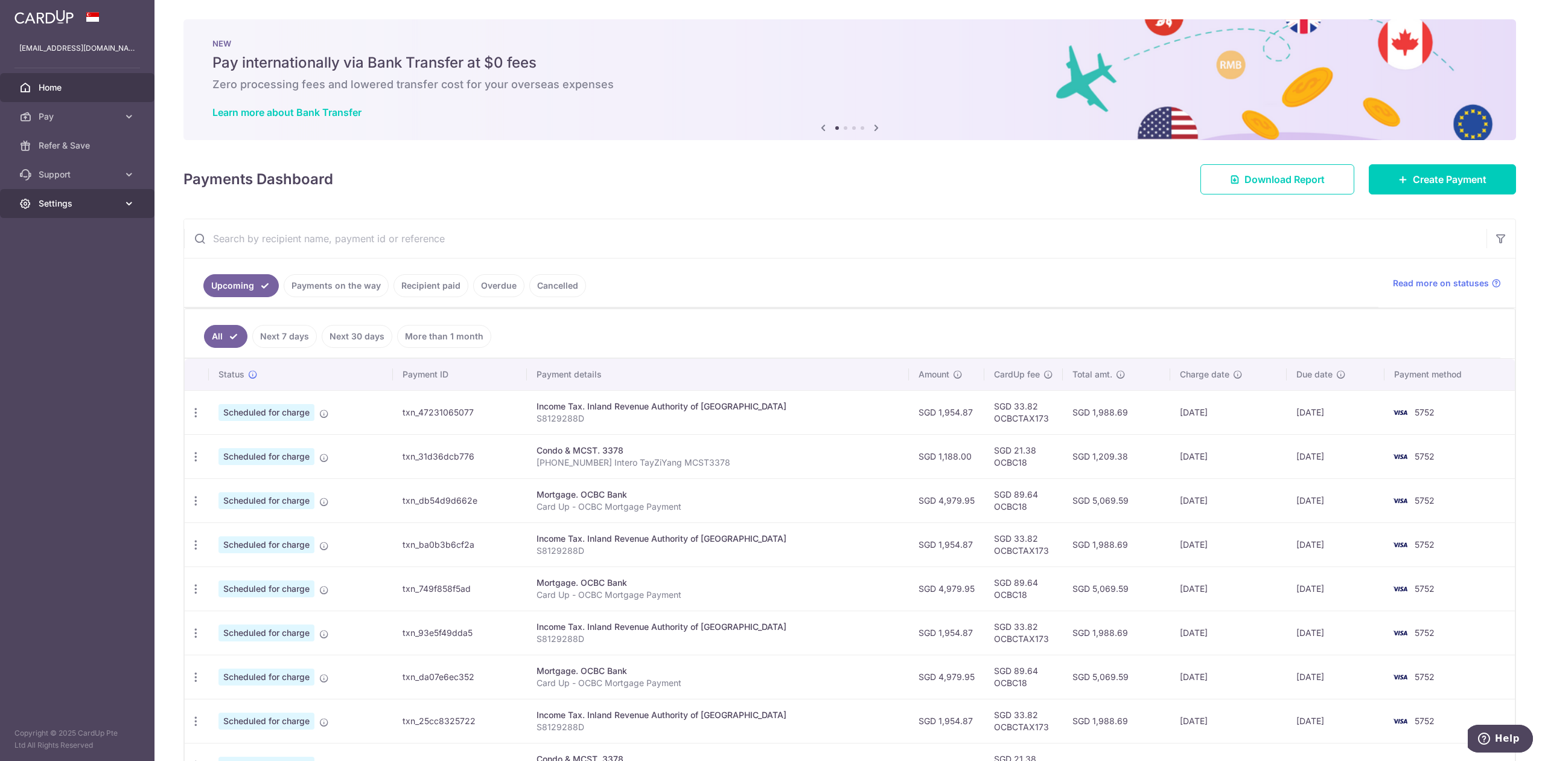
click at [129, 209] on icon at bounding box center [129, 203] width 12 height 12
click at [57, 259] on span "Logout" at bounding box center [79, 261] width 80 height 12
